Goal: Task Accomplishment & Management: Manage account settings

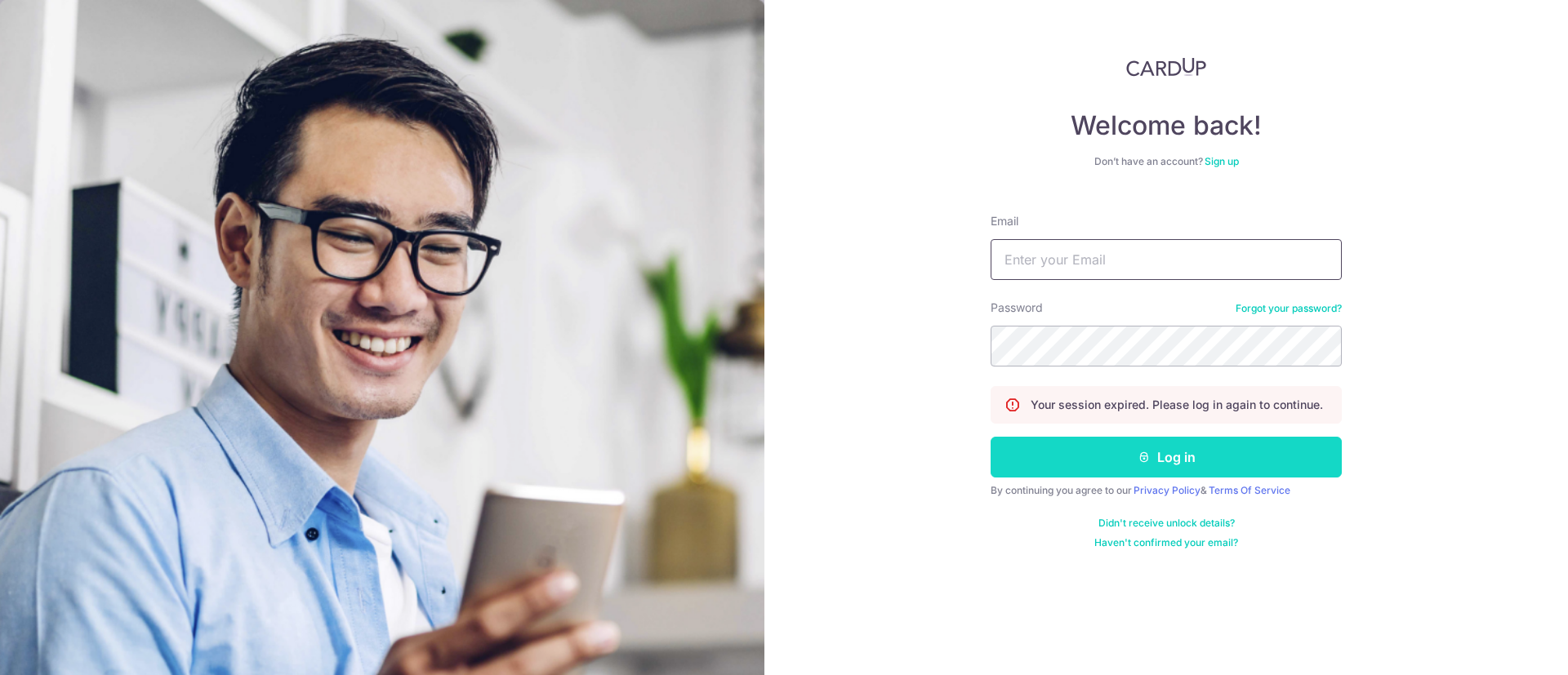
type input "[EMAIL_ADDRESS][DOMAIN_NAME]"
click at [1164, 456] on button "Log in" at bounding box center [1166, 457] width 351 height 40
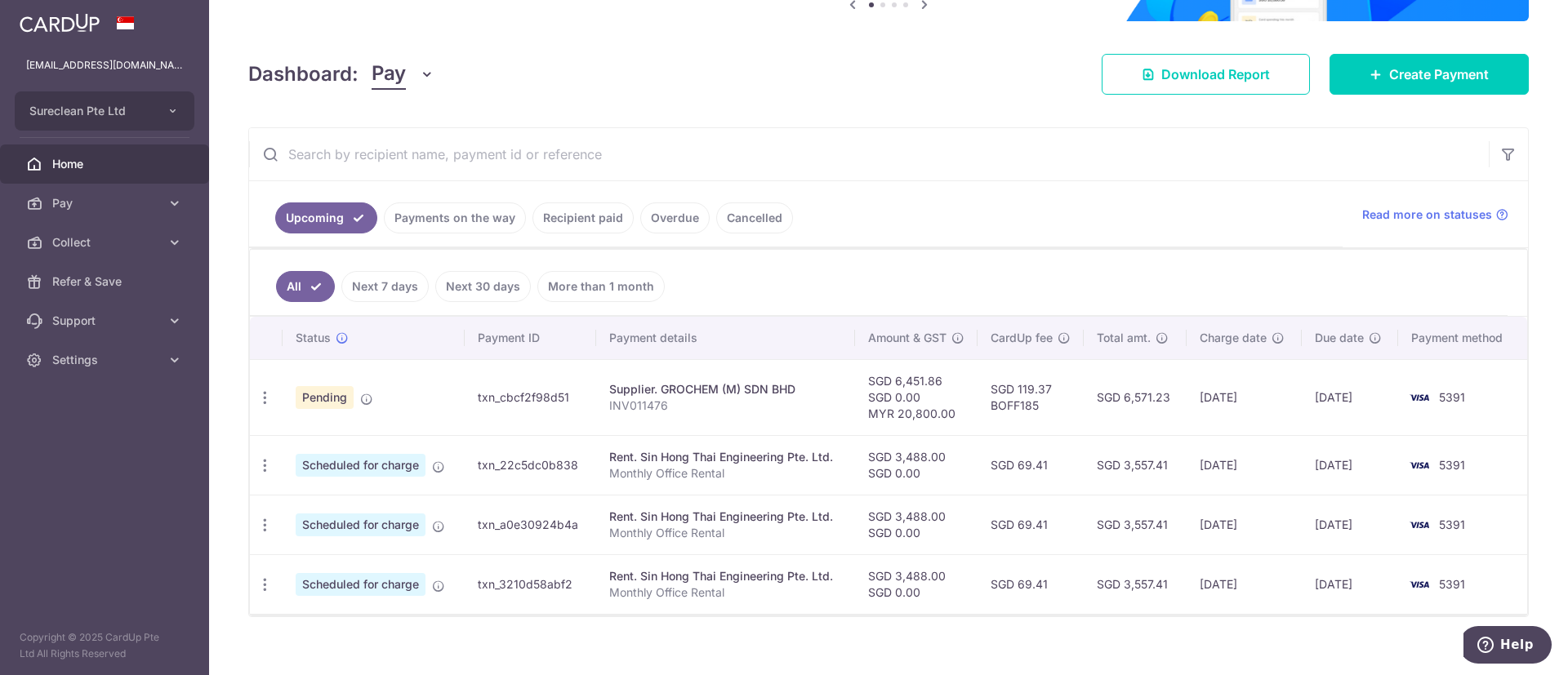
scroll to position [206, 0]
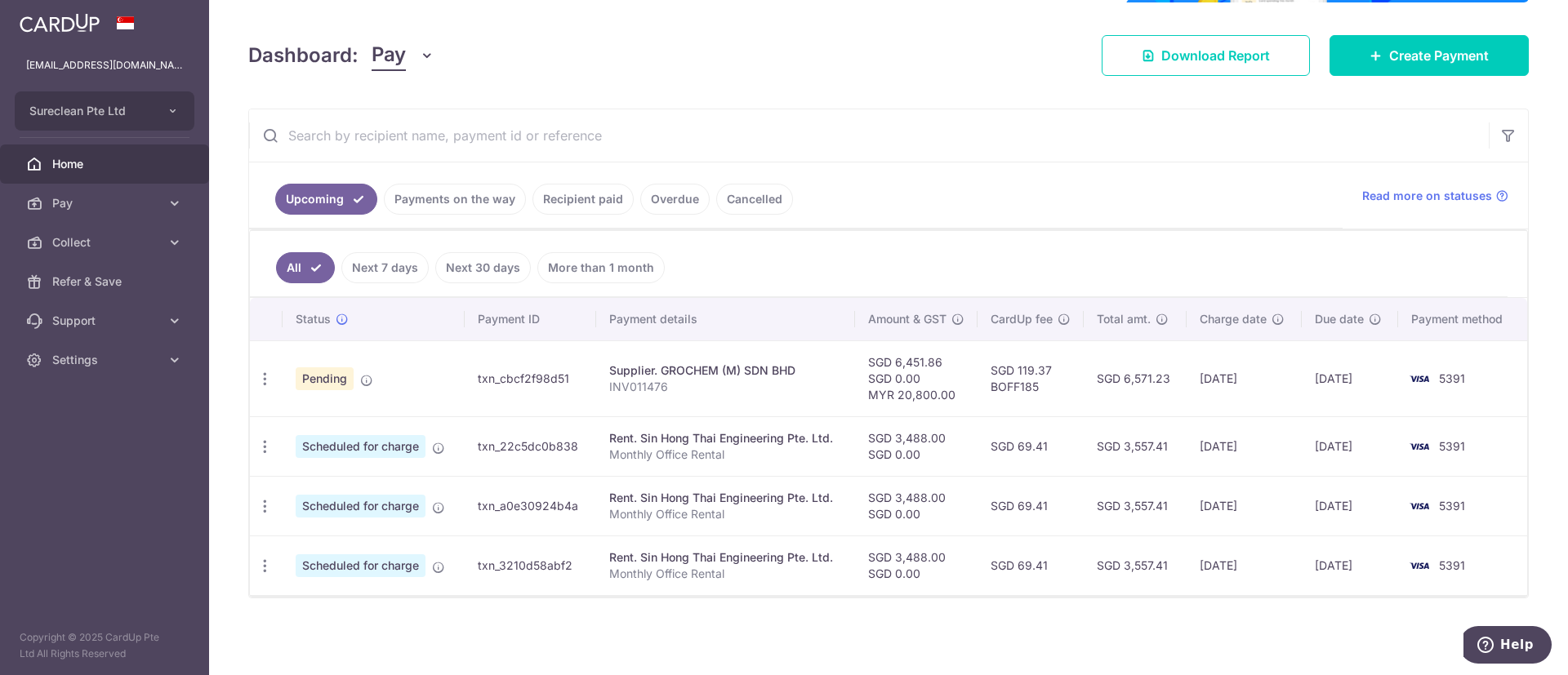
click at [888, 48] on div "Dashboard: Pay Pay Collect Download Report Download Report Create Payment" at bounding box center [888, 52] width 1281 height 47
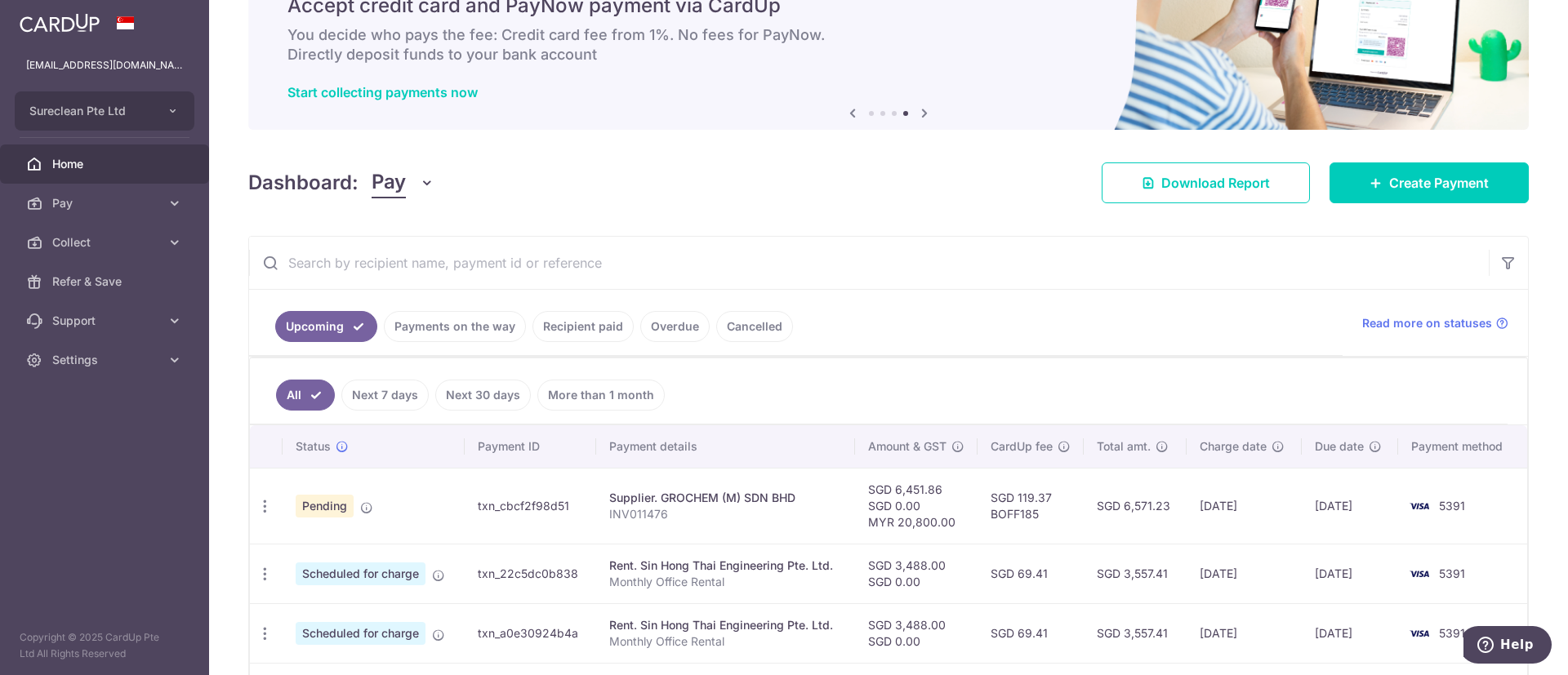
scroll to position [0, 0]
